Goal: Transaction & Acquisition: Purchase product/service

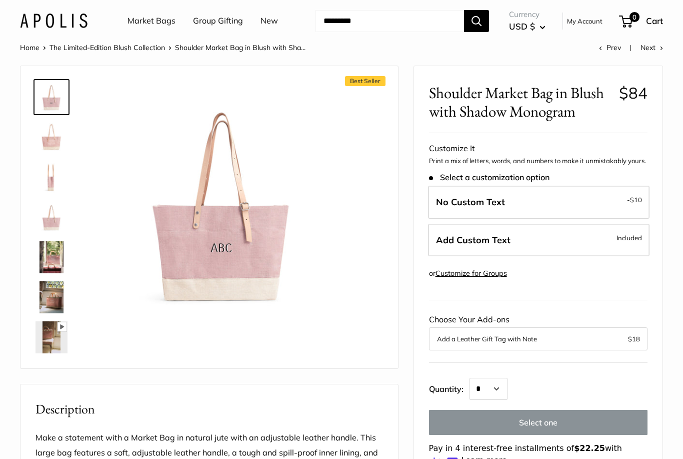
scroll to position [2, 0]
click at [47, 261] on img at bounding box center [52, 257] width 32 height 32
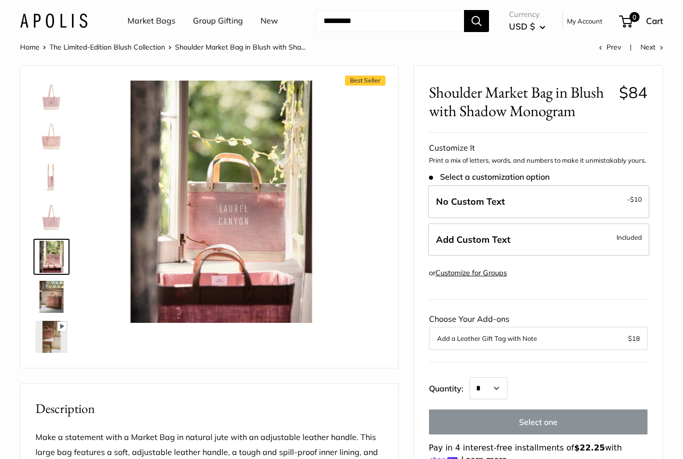
click at [57, 293] on img at bounding box center [52, 297] width 32 height 32
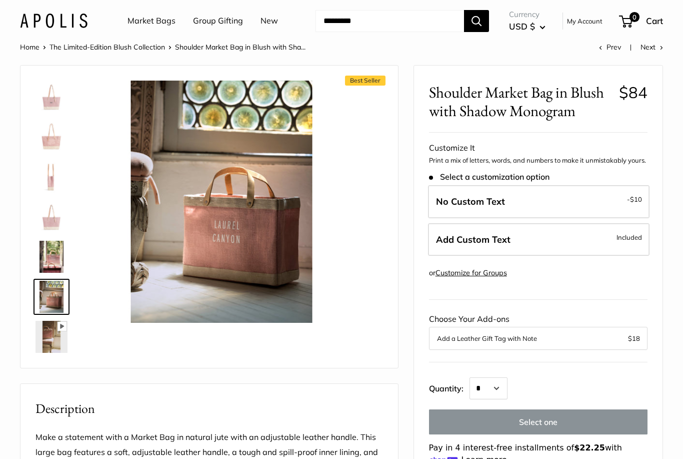
click at [43, 323] on img at bounding box center [52, 337] width 32 height 32
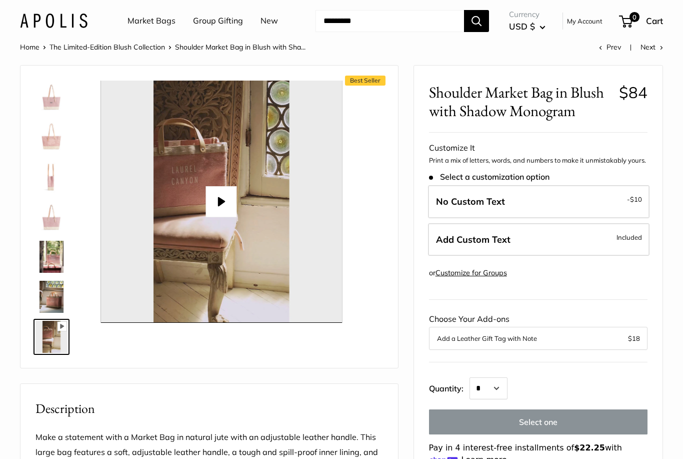
click at [45, 147] on img at bounding box center [52, 137] width 32 height 32
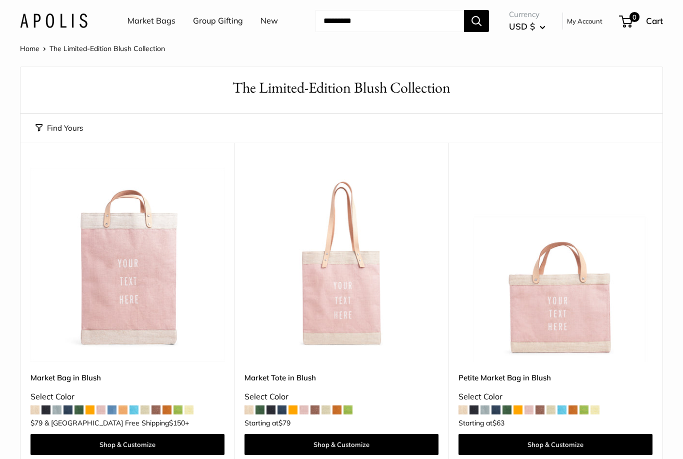
click at [140, 20] on link "Market Bags" at bounding box center [152, 21] width 48 height 15
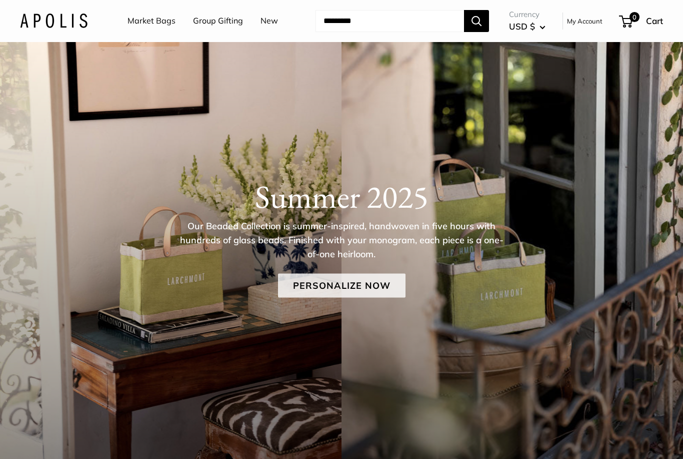
click at [301, 283] on link "Personalize Now" at bounding box center [342, 285] width 128 height 24
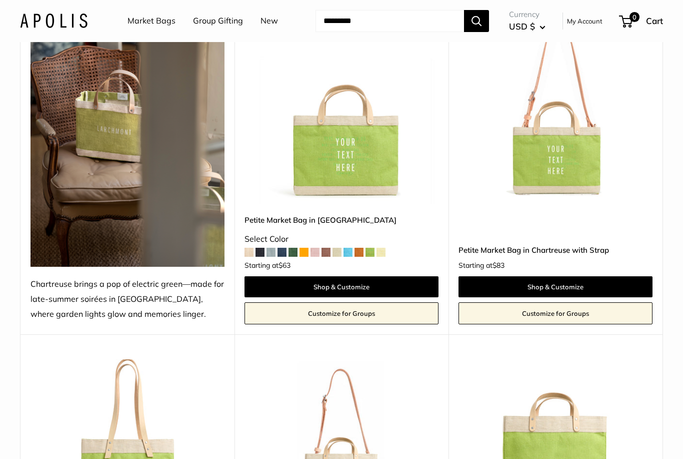
scroll to position [164, 0]
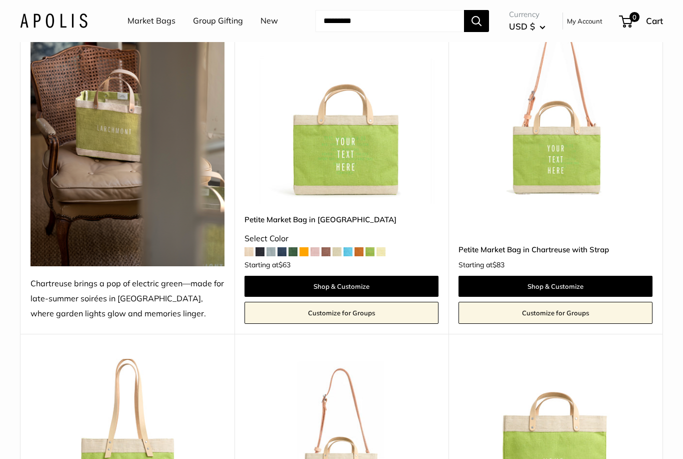
click at [308, 248] on span at bounding box center [304, 252] width 9 height 9
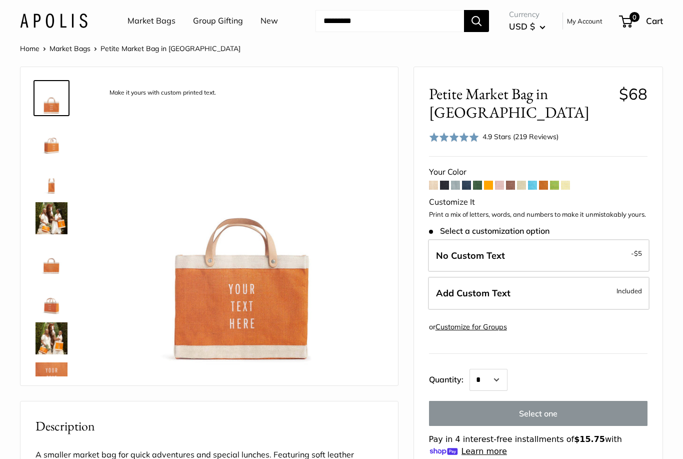
click at [485, 181] on span at bounding box center [488, 185] width 9 height 9
click at [492, 181] on span at bounding box center [488, 185] width 9 height 9
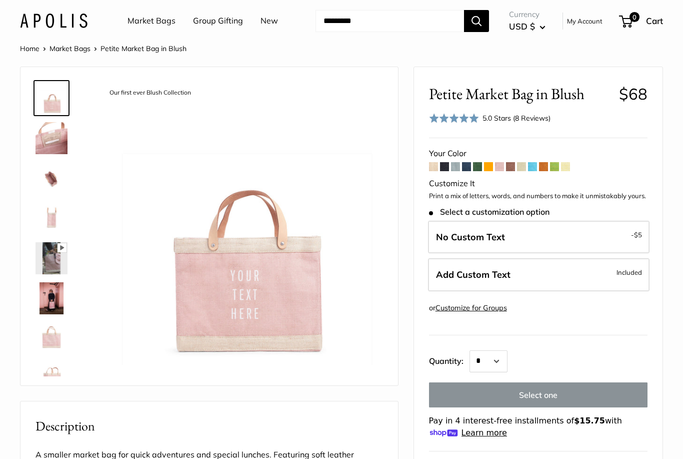
click at [266, 25] on link "New" at bounding box center [270, 21] width 18 height 15
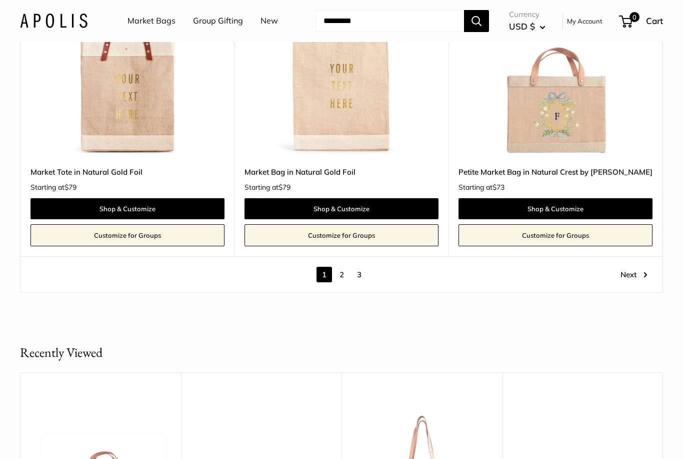
scroll to position [5335, 0]
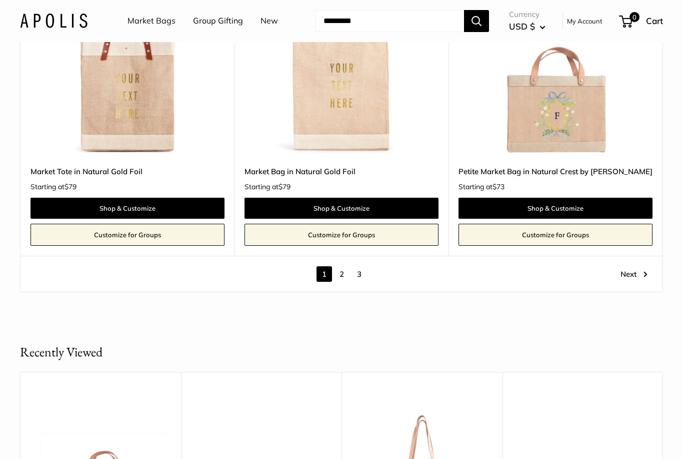
click at [349, 267] on link "2" at bounding box center [342, 275] width 16 height 16
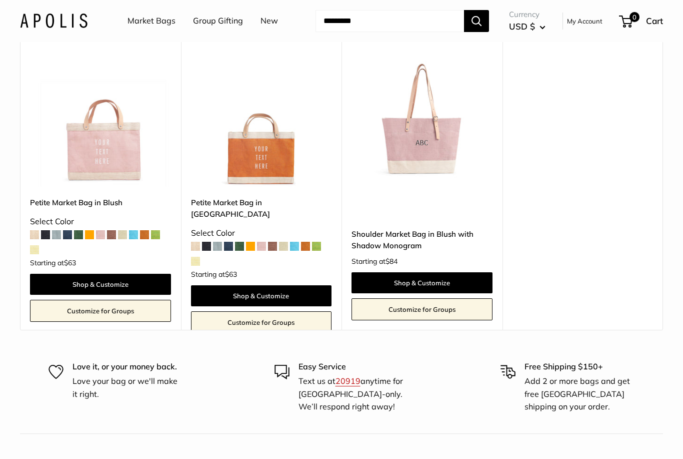
scroll to position [5563, 0]
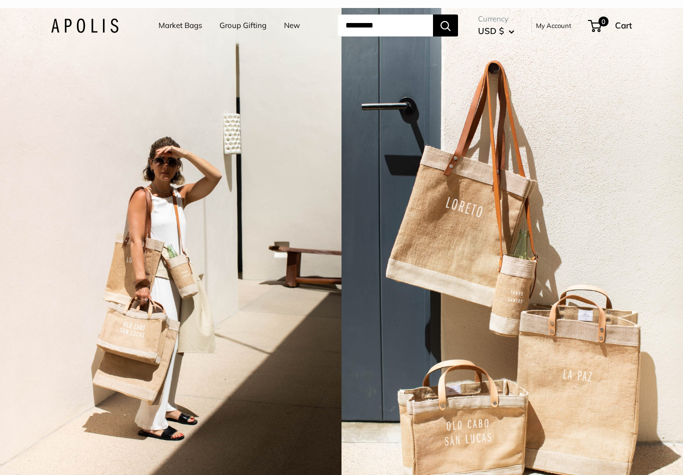
click at [162, 32] on link "Market Bags" at bounding box center [181, 26] width 44 height 14
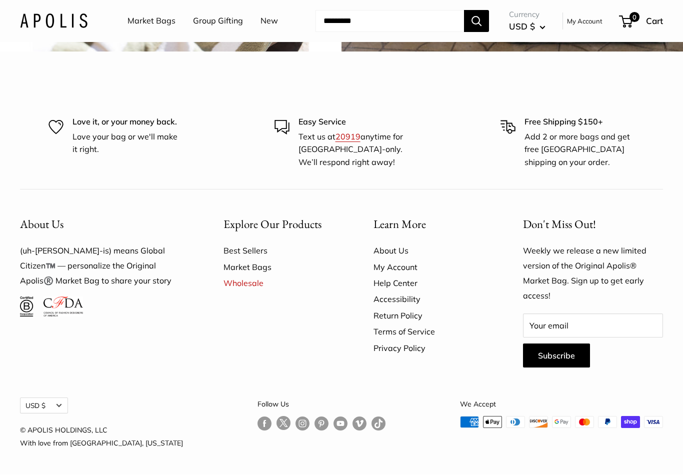
scroll to position [2406, 0]
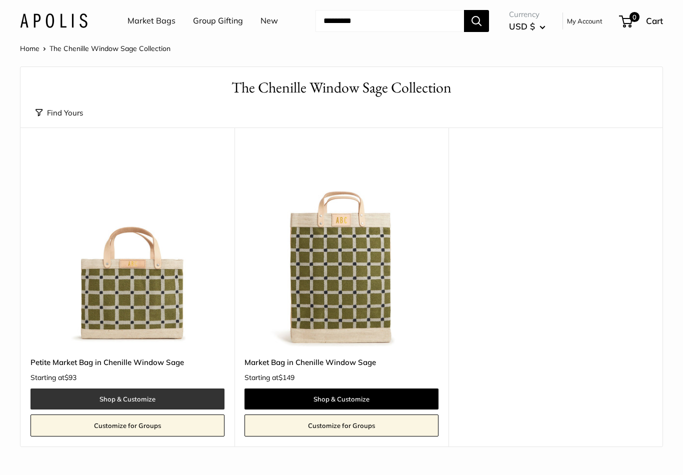
click at [163, 397] on link "Shop & Customize" at bounding box center [128, 399] width 194 height 21
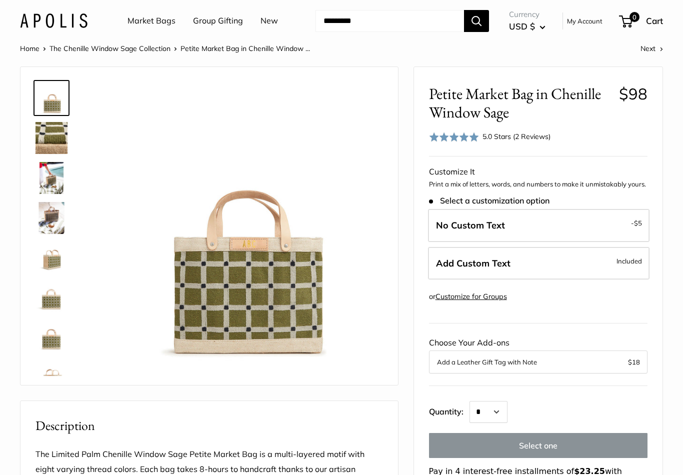
click at [47, 269] on img at bounding box center [52, 258] width 32 height 32
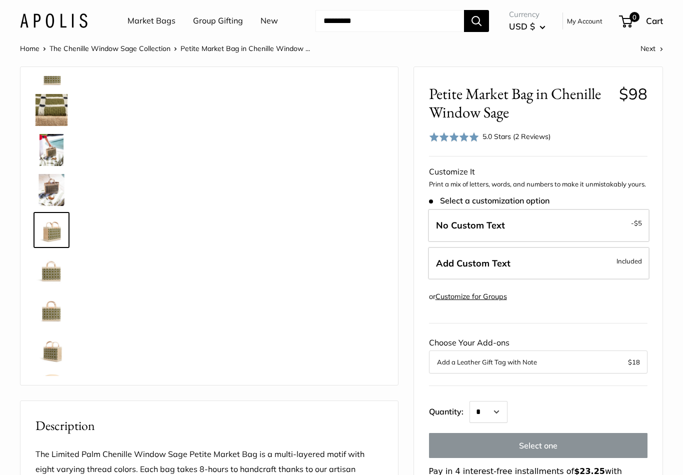
scroll to position [31, 0]
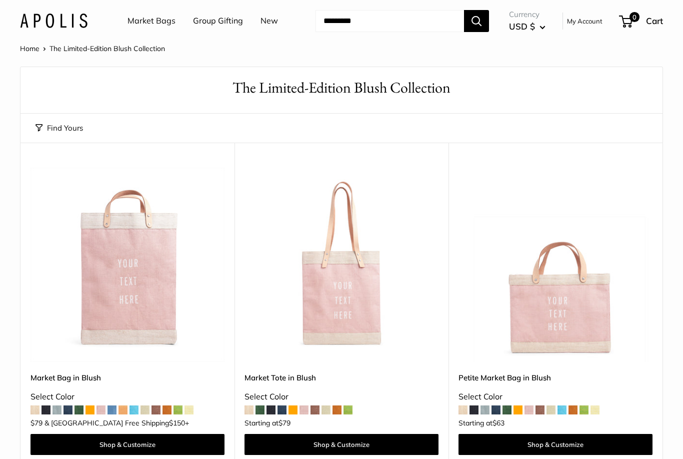
click at [582, 307] on img at bounding box center [556, 265] width 194 height 194
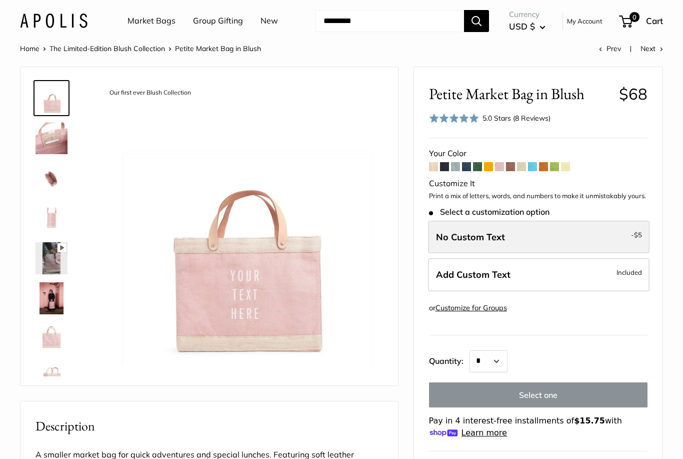
click at [492, 239] on span "No Custom Text" at bounding box center [470, 237] width 69 height 12
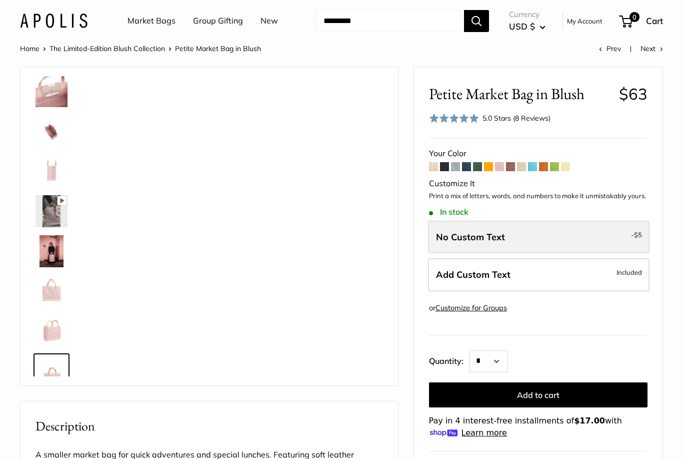
scroll to position [64, 0]
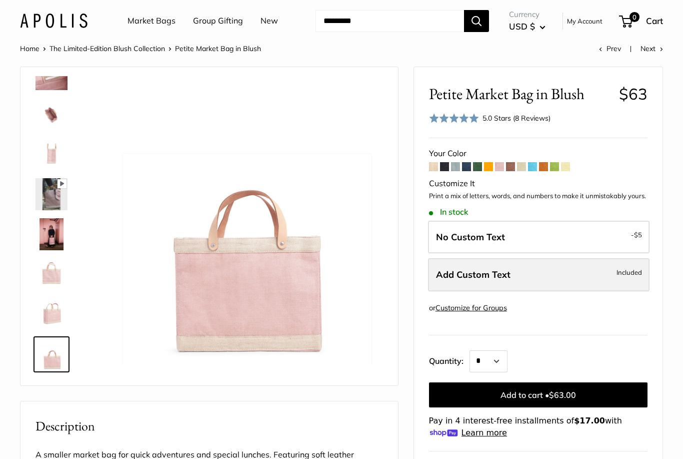
click at [502, 270] on span "Add Custom Text" at bounding box center [473, 275] width 75 height 12
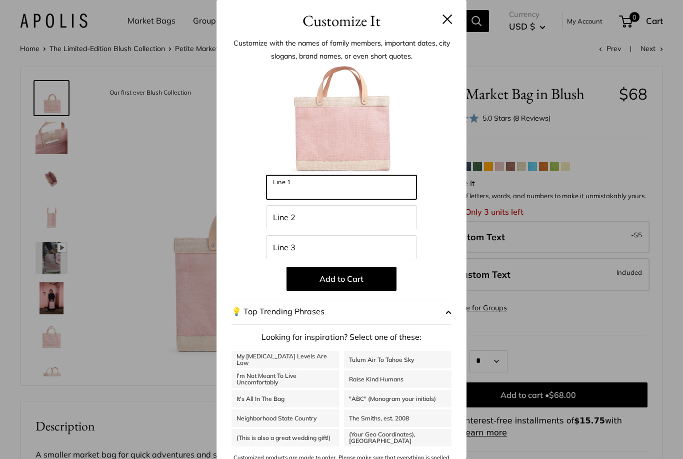
click at [322, 190] on input "Line 1" at bounding box center [342, 187] width 150 height 24
click at [333, 189] on input "Line 1" at bounding box center [342, 187] width 150 height 24
click at [339, 192] on input "Line 1" at bounding box center [342, 187] width 150 height 24
click at [450, 17] on button at bounding box center [448, 19] width 10 height 10
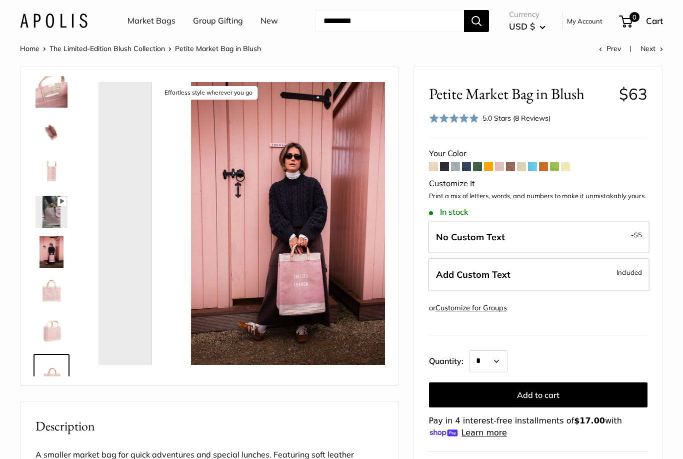
scroll to position [64, 0]
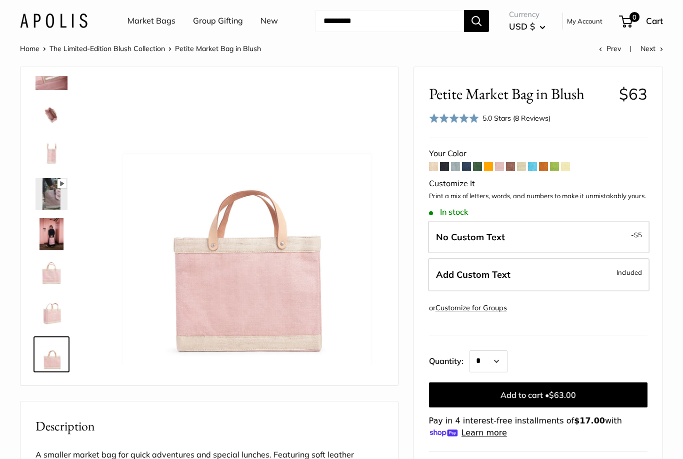
click at [54, 277] on img at bounding box center [52, 274] width 32 height 32
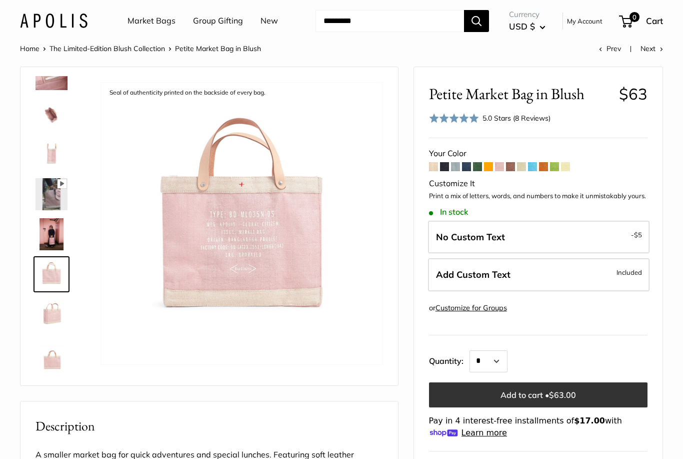
click at [548, 386] on button "Add to cart • $63.00" at bounding box center [538, 394] width 219 height 25
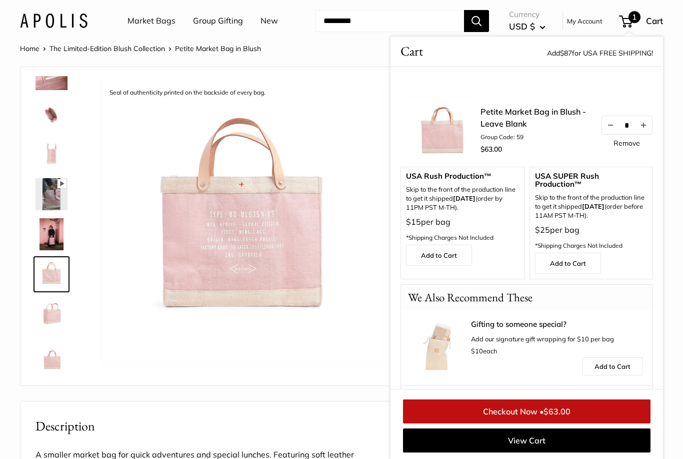
click at [154, 23] on link "Market Bags" at bounding box center [152, 21] width 48 height 15
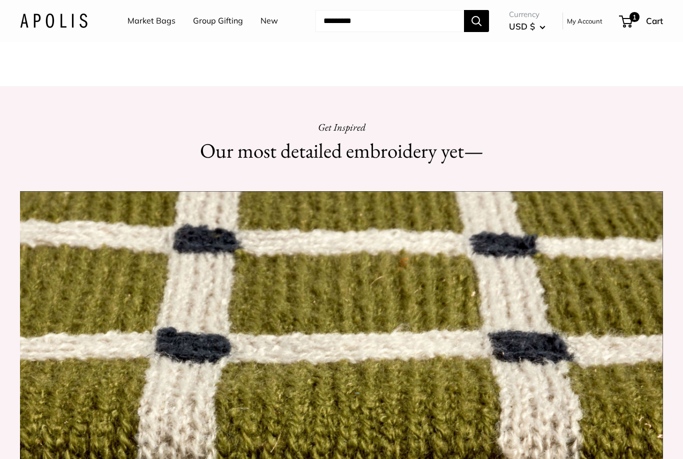
scroll to position [695, 0]
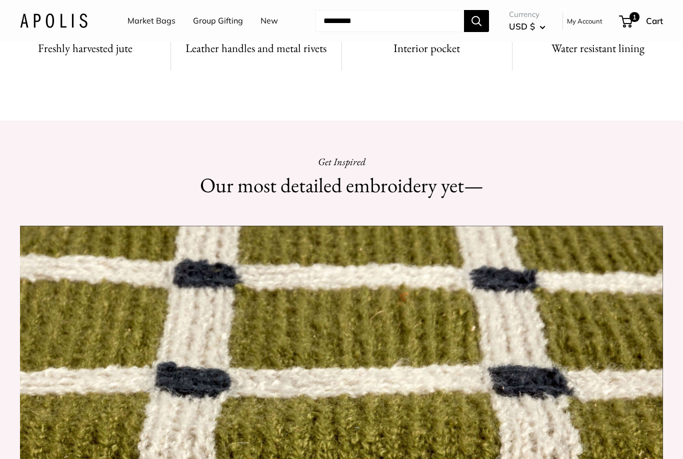
click at [148, 19] on link "Market Bags" at bounding box center [152, 21] width 48 height 15
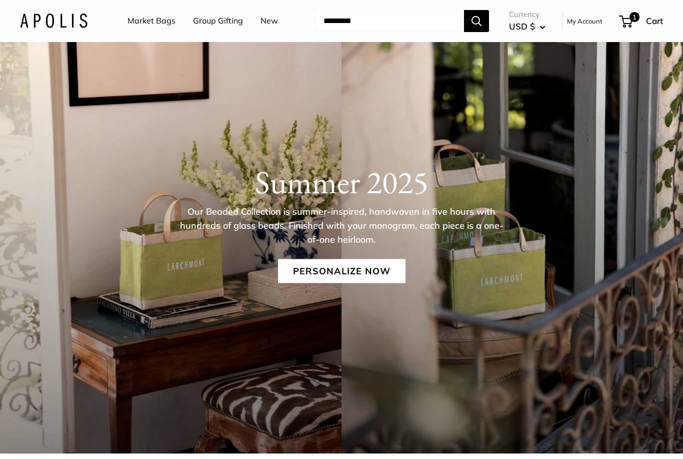
scroll to position [15, 0]
click at [351, 263] on link "Personalize Now" at bounding box center [342, 271] width 128 height 24
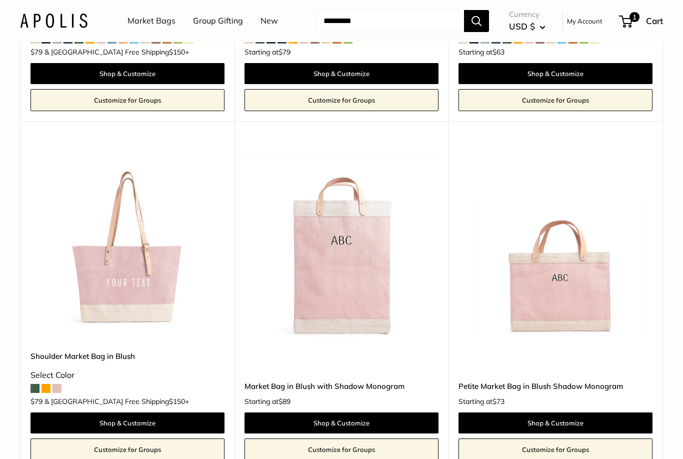
scroll to position [1089, 0]
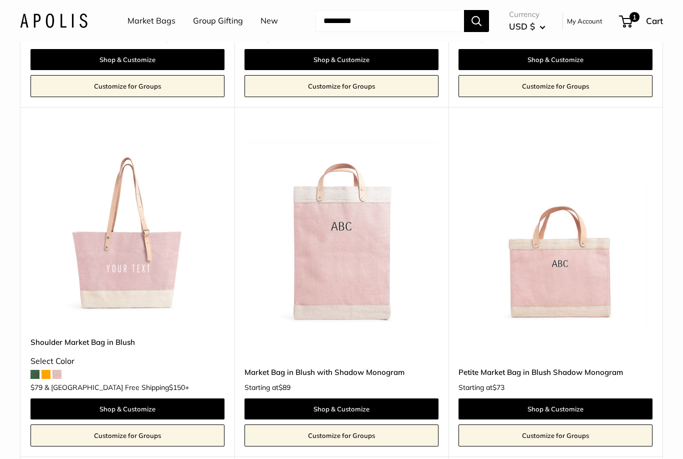
click at [143, 283] on img at bounding box center [128, 229] width 194 height 194
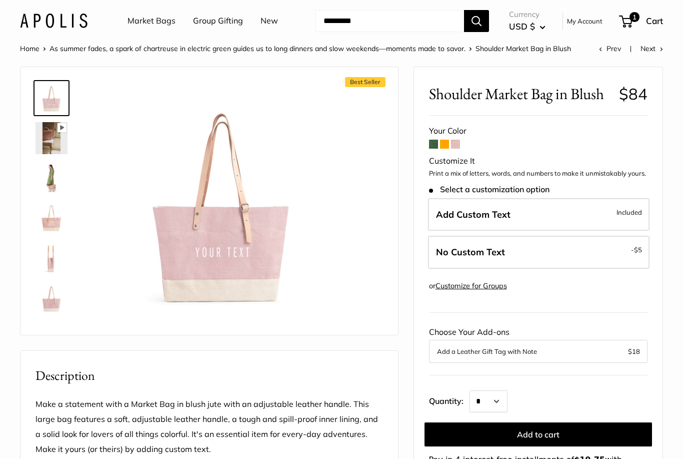
click at [434, 144] on span at bounding box center [433, 144] width 9 height 9
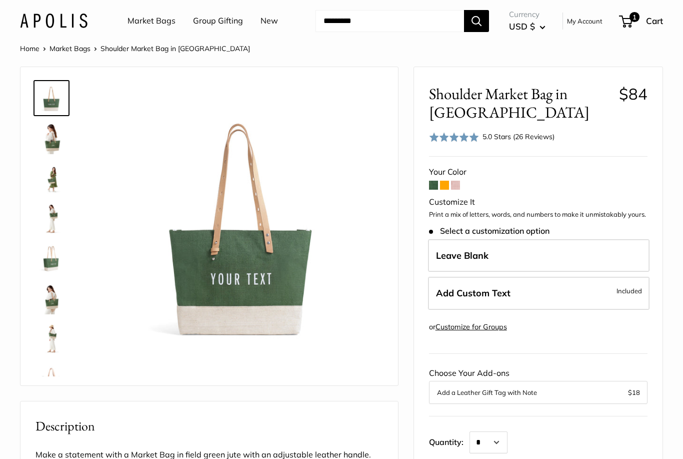
click at [447, 188] on span at bounding box center [444, 185] width 9 height 9
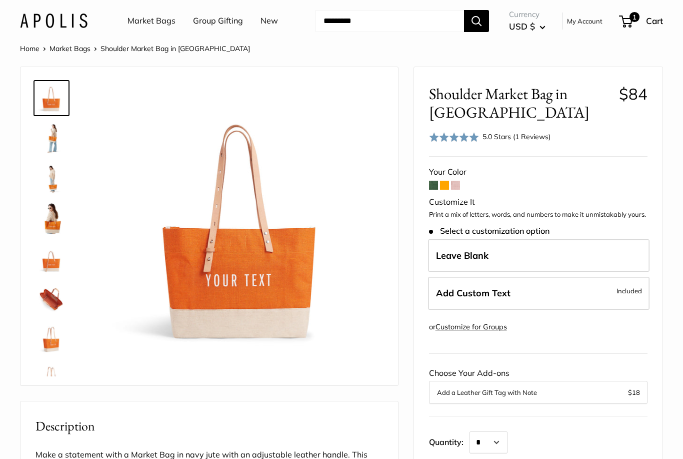
click at [266, 20] on link "New" at bounding box center [270, 21] width 18 height 15
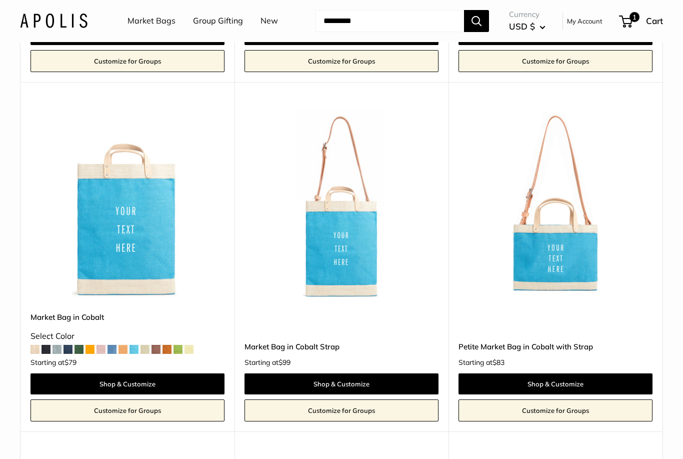
scroll to position [1744, 0]
